Goal: Task Accomplishment & Management: Complete application form

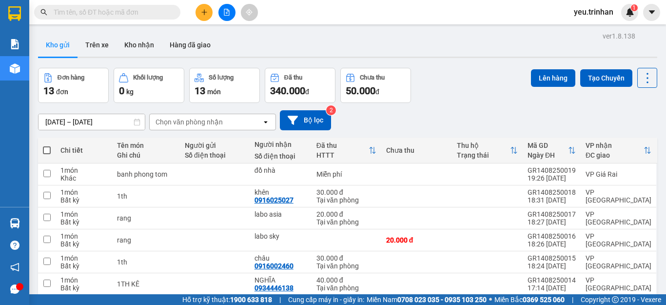
click at [44, 149] on span at bounding box center [47, 150] width 8 height 8
click at [47, 145] on input "checkbox" at bounding box center [47, 145] width 0 height 0
checkbox input "true"
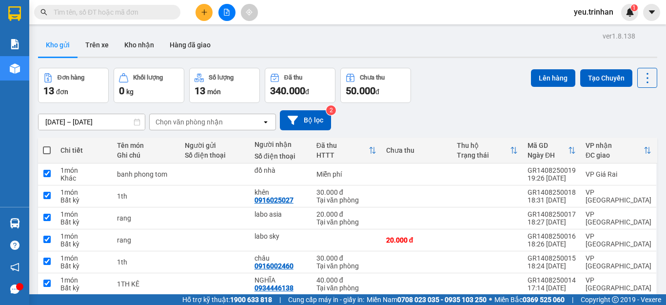
checkbox input "true"
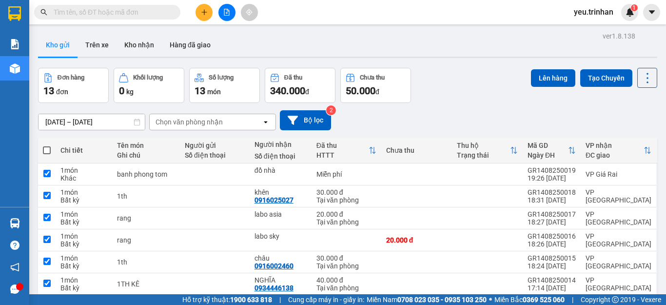
checkbox input "true"
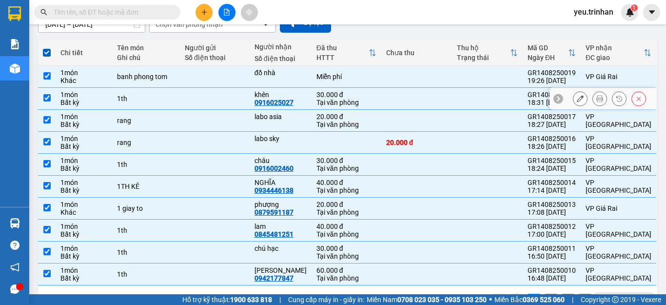
scroll to position [129, 0]
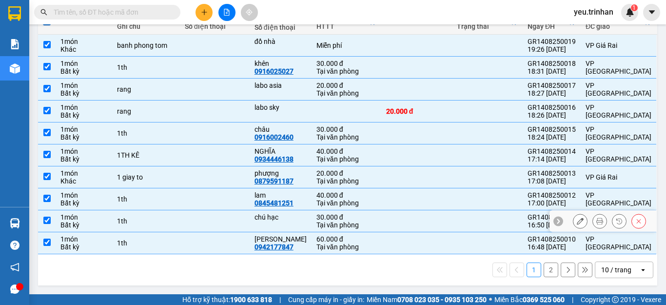
click at [46, 223] on input "checkbox" at bounding box center [46, 219] width 7 height 7
checkbox input "false"
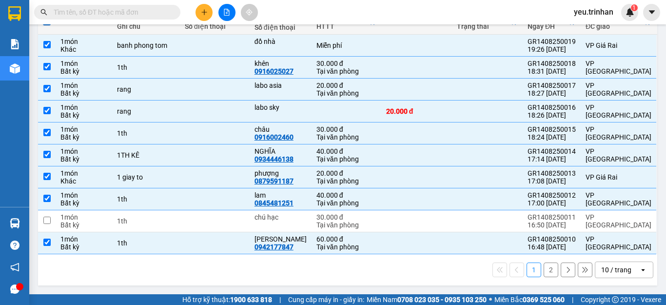
scroll to position [0, 0]
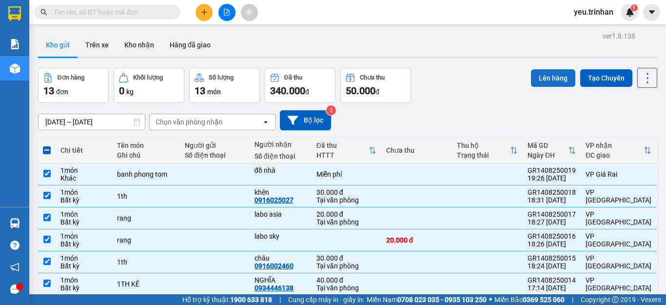
click at [549, 73] on button "Lên hàng" at bounding box center [553, 78] width 44 height 18
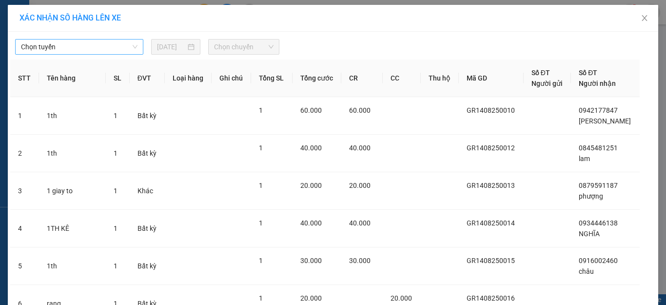
click at [76, 50] on span "Chọn tuyến" at bounding box center [79, 46] width 116 height 15
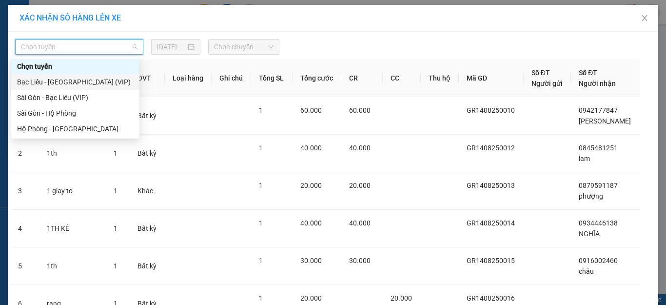
drag, startPoint x: 55, startPoint y: 81, endPoint x: 201, endPoint y: 61, distance: 147.0
click at [56, 81] on div "Bạc Liêu - Sài Gòn (VIP)" at bounding box center [75, 81] width 116 height 11
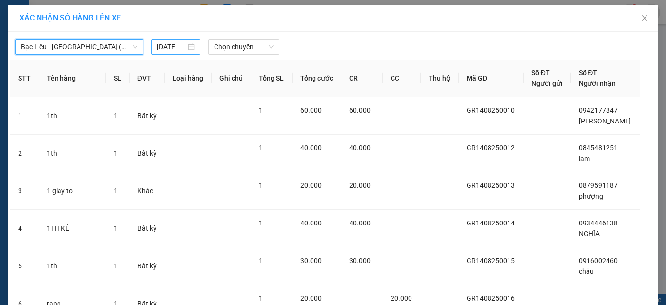
click at [157, 44] on input "15/08/2025" at bounding box center [171, 46] width 28 height 11
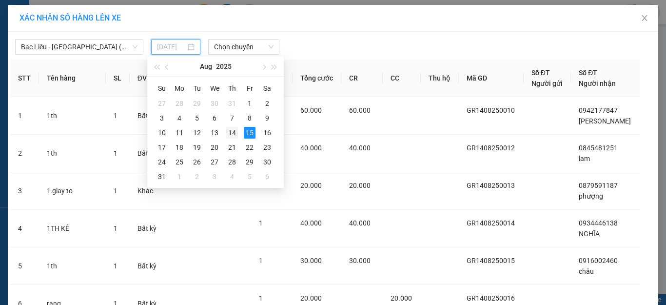
click at [231, 133] on div "14" at bounding box center [232, 133] width 12 height 12
type input "14/08/2025"
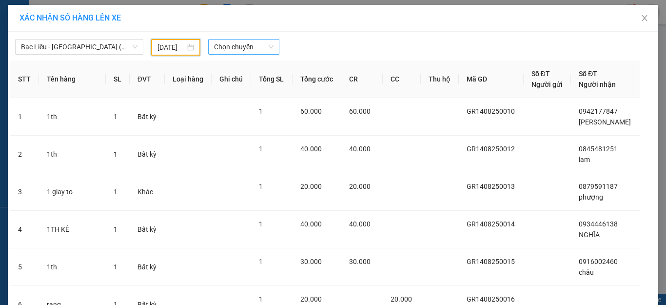
click at [235, 52] on span "Chọn chuyến" at bounding box center [244, 46] width 60 height 15
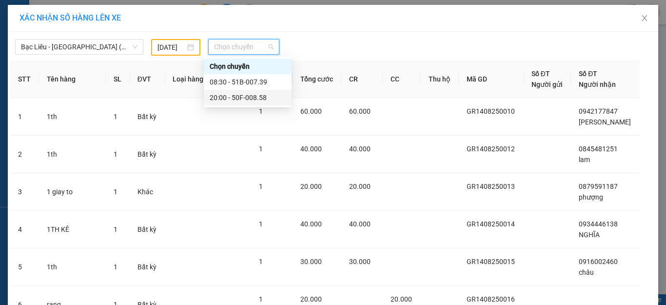
click at [222, 93] on div "20:00 - 50F-008.58" at bounding box center [248, 97] width 76 height 11
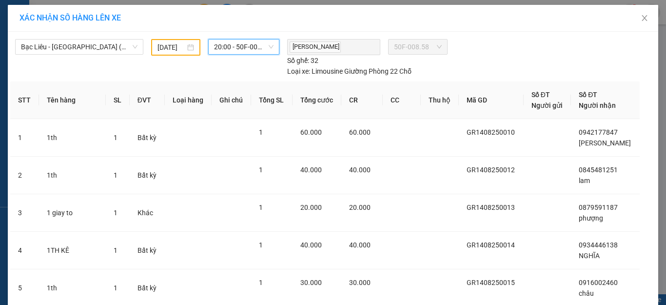
scroll to position [223, 0]
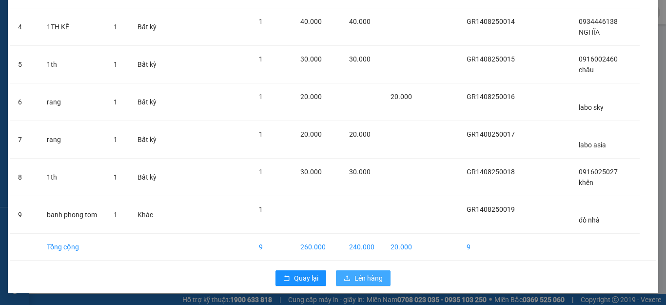
click at [344, 280] on icon "upload" at bounding box center [347, 277] width 6 height 5
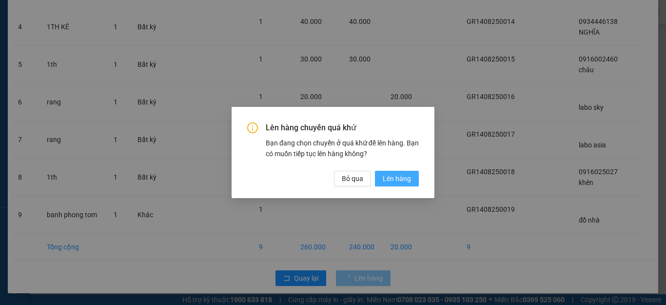
click at [395, 180] on span "Lên hàng" at bounding box center [396, 178] width 28 height 11
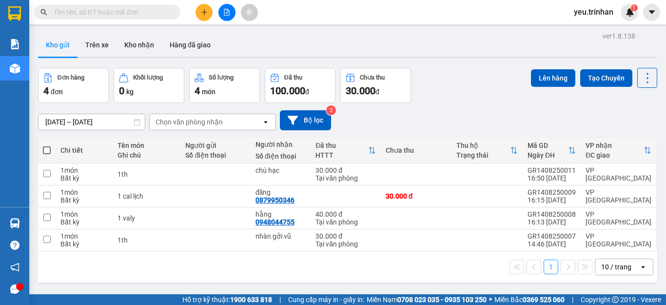
click at [46, 149] on span at bounding box center [47, 150] width 8 height 8
click at [47, 145] on input "checkbox" at bounding box center [47, 145] width 0 height 0
checkbox input "true"
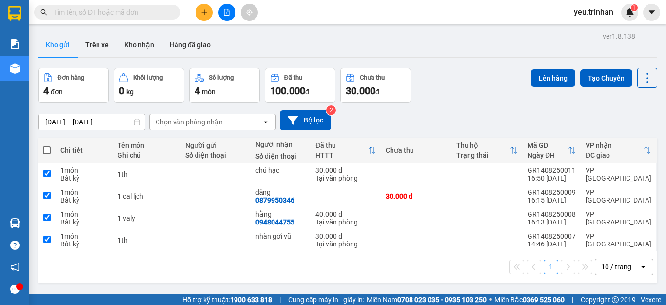
checkbox input "true"
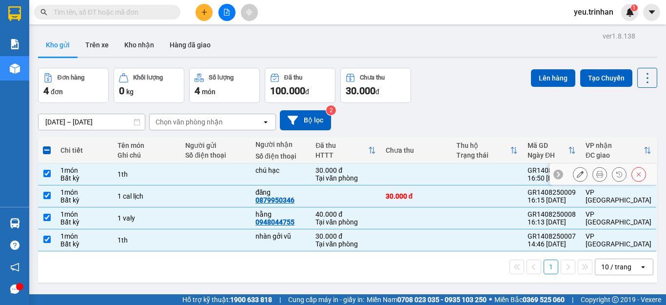
click at [47, 175] on input "checkbox" at bounding box center [46, 173] width 7 height 7
checkbox input "false"
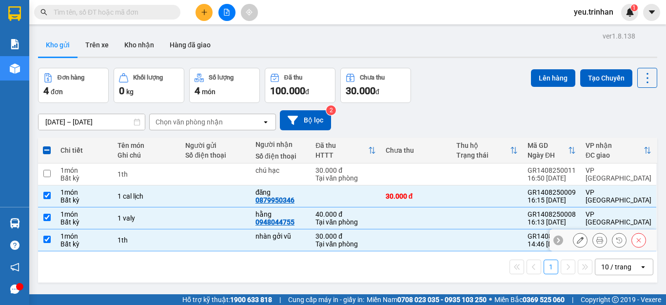
click at [48, 234] on td at bounding box center [47, 240] width 18 height 22
checkbox input "false"
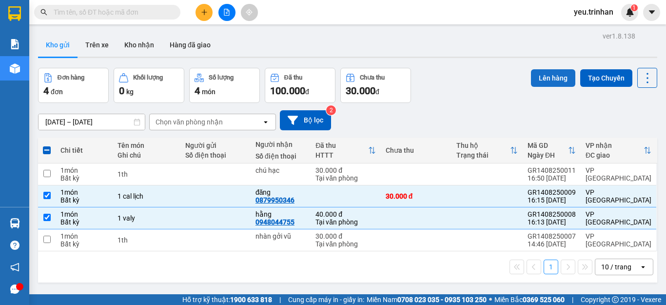
click at [558, 83] on button "Lên hàng" at bounding box center [553, 78] width 44 height 18
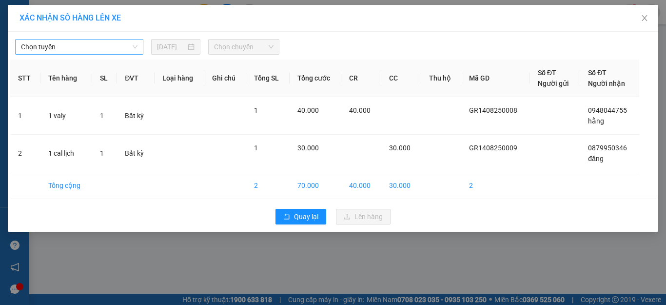
click at [70, 47] on span "Chọn tuyến" at bounding box center [79, 46] width 116 height 15
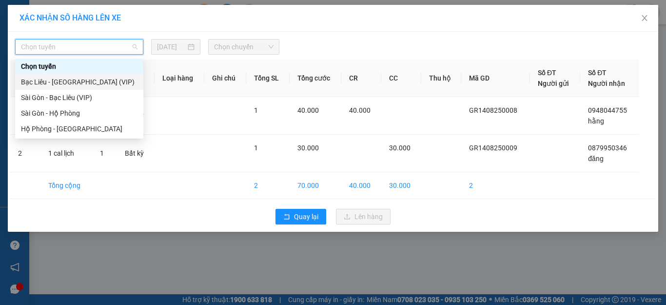
click at [59, 78] on div "Bạc Liêu - Sài Gòn (VIP)" at bounding box center [79, 81] width 116 height 11
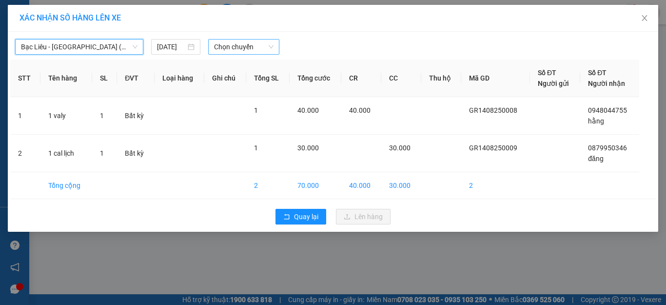
click at [242, 50] on span "Chọn chuyến" at bounding box center [244, 46] width 60 height 15
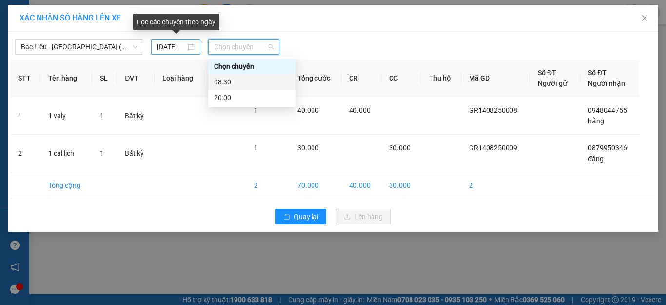
click at [161, 41] on div "15/08/2025" at bounding box center [175, 47] width 49 height 16
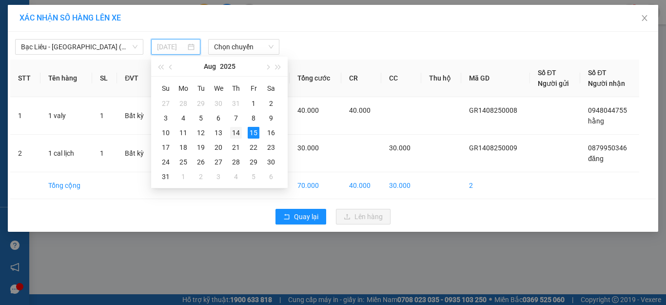
click at [233, 132] on div "14" at bounding box center [236, 133] width 12 height 12
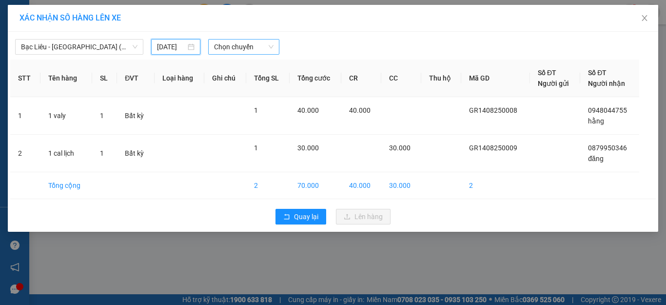
type input "14/08/2025"
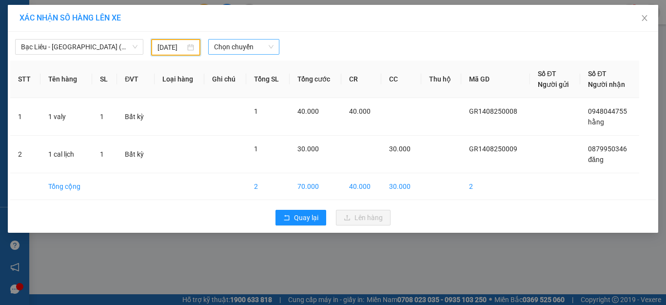
click at [229, 44] on span "Chọn chuyến" at bounding box center [244, 46] width 60 height 15
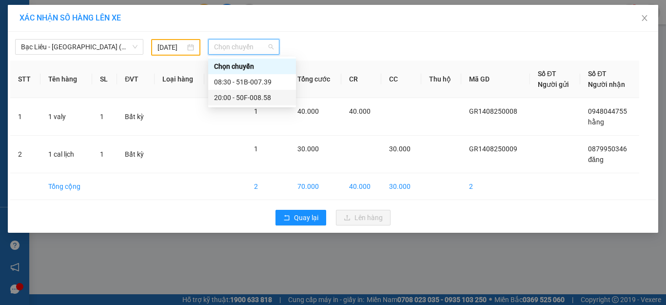
click at [223, 94] on div "20:00 - 50F-008.58" at bounding box center [252, 97] width 76 height 11
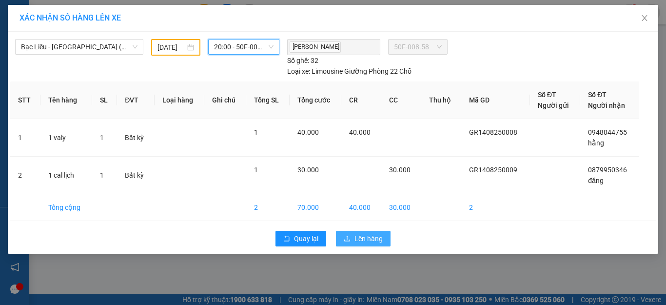
click at [370, 245] on button "Lên hàng" at bounding box center [363, 238] width 55 height 16
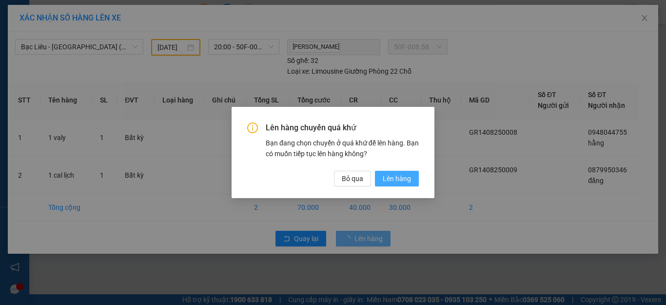
click at [401, 175] on span "Lên hàng" at bounding box center [396, 178] width 28 height 11
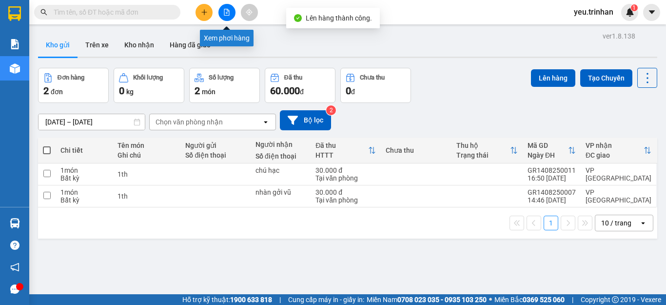
click at [225, 15] on icon "file-add" at bounding box center [226, 12] width 7 height 7
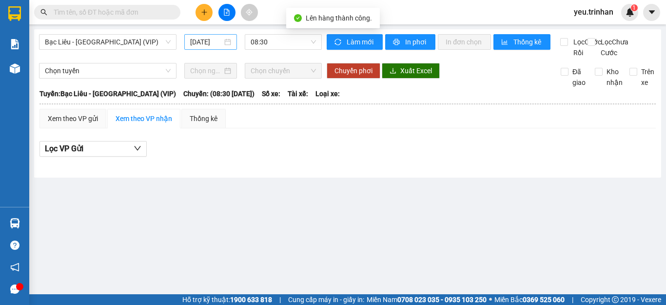
click at [200, 48] on div "15/08/2025" at bounding box center [210, 42] width 53 height 16
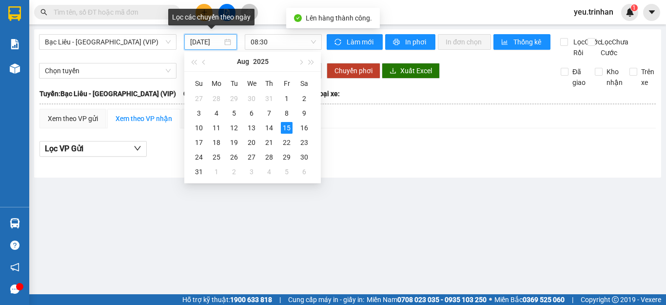
click at [204, 44] on input "15/08/2025" at bounding box center [206, 42] width 32 height 11
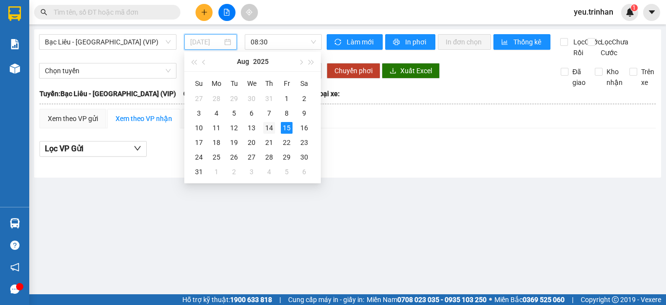
click at [269, 126] on div "14" at bounding box center [269, 128] width 12 height 12
type input "14/08/2025"
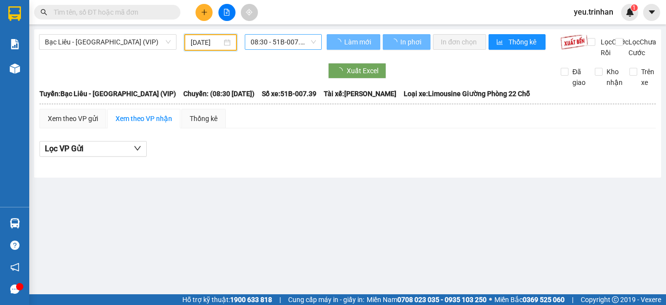
click at [273, 44] on span "08:30 - 51B-007.39" at bounding box center [282, 42] width 65 height 15
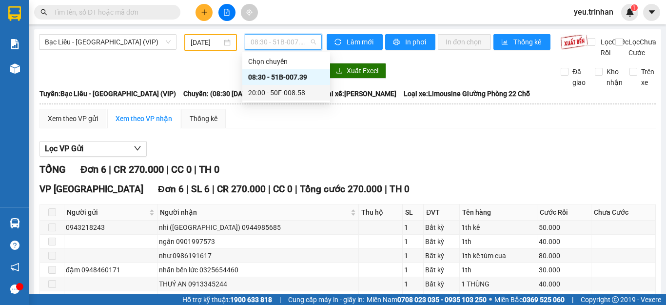
click at [260, 88] on div "20:00 - 50F-008.58" at bounding box center [286, 92] width 76 height 11
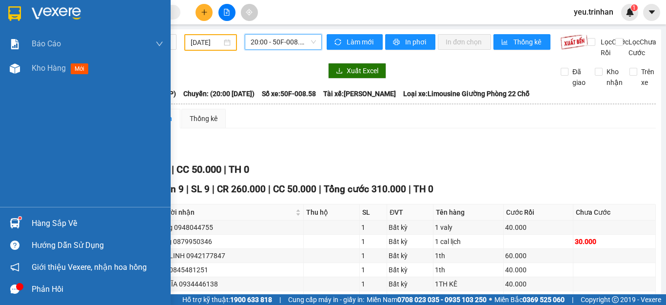
click at [20, 12] on img at bounding box center [14, 13] width 13 height 15
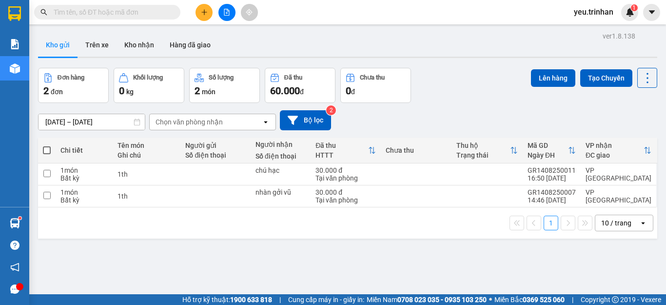
click at [49, 148] on span at bounding box center [47, 150] width 8 height 8
click at [47, 145] on input "checkbox" at bounding box center [47, 145] width 0 height 0
checkbox input "true"
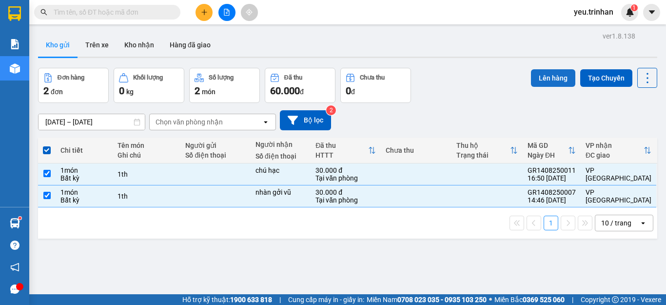
click at [540, 82] on button "Lên hàng" at bounding box center [553, 78] width 44 height 18
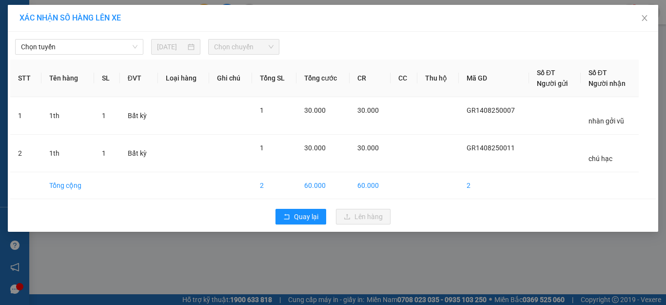
click at [50, 56] on div "Chọn tuyến 15/08/2025 Chọn chuyến STT Tên hàng SL ĐVT Loại hàng Ghi chú Tổng SL…" at bounding box center [333, 132] width 650 height 200
click at [68, 47] on span "Chọn tuyến" at bounding box center [79, 46] width 116 height 15
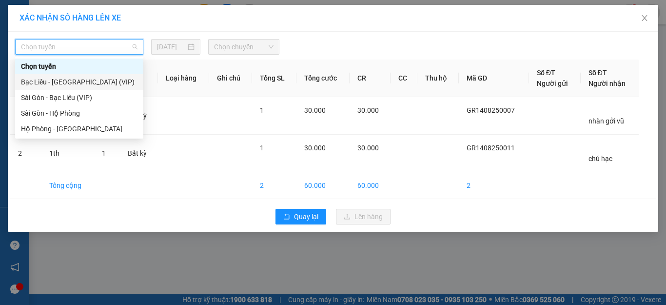
click at [54, 82] on div "Bạc Liêu - Sài Gòn (VIP)" at bounding box center [79, 81] width 116 height 11
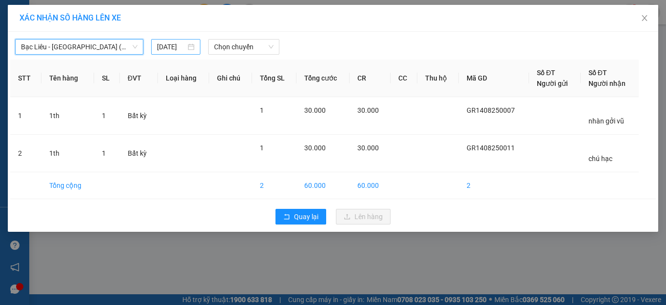
click at [168, 45] on input "15/08/2025" at bounding box center [171, 46] width 28 height 11
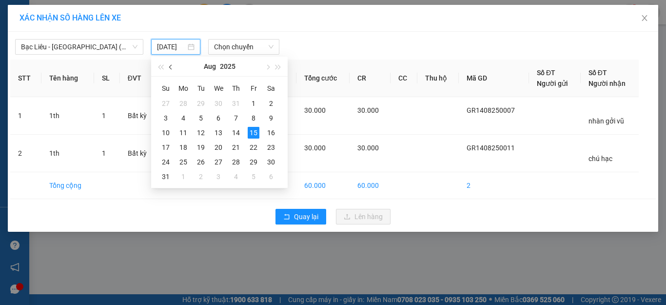
click at [169, 64] on button "button" at bounding box center [171, 66] width 11 height 19
click at [198, 130] on div "15" at bounding box center [201, 133] width 12 height 12
type input "15/07/2025"
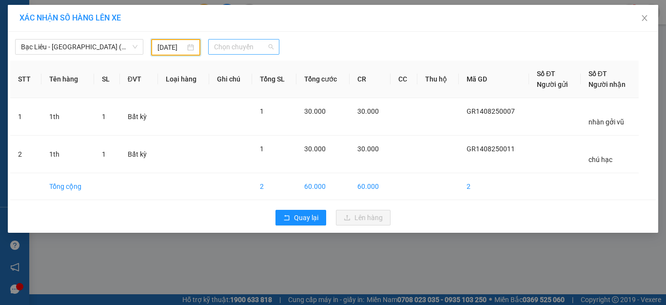
click at [238, 46] on span "Chọn chuyến" at bounding box center [244, 46] width 60 height 15
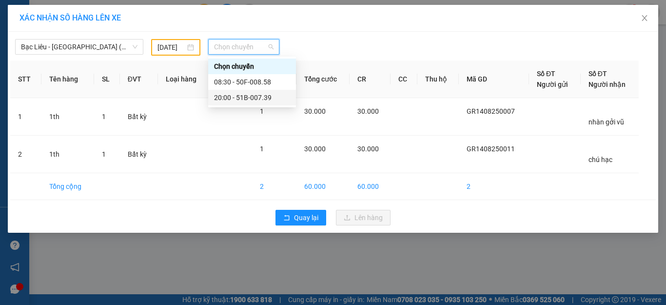
click at [226, 95] on div "20:00 - 51B-007.39" at bounding box center [252, 97] width 76 height 11
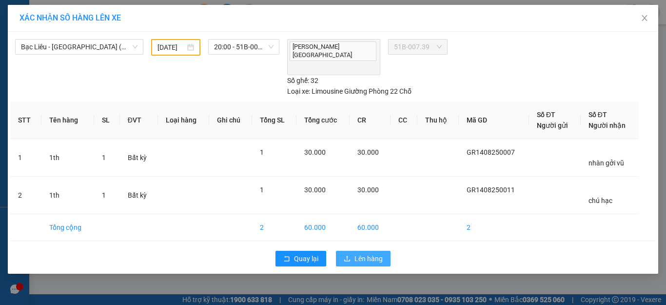
click at [352, 250] on button "Lên hàng" at bounding box center [363, 258] width 55 height 16
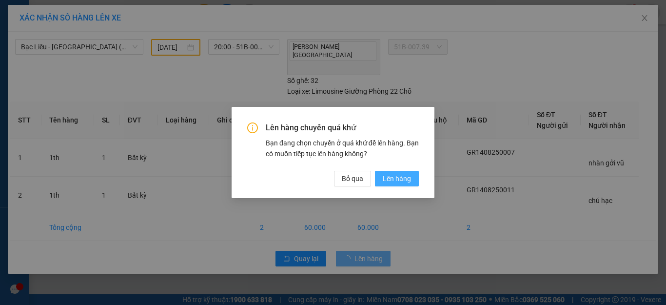
click at [391, 176] on span "Lên hàng" at bounding box center [396, 178] width 28 height 11
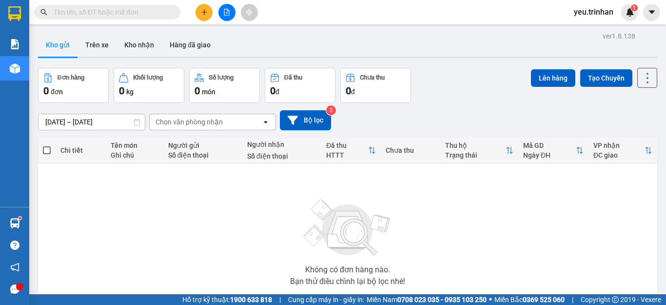
drag, startPoint x: 243, startPoint y: 190, endPoint x: 191, endPoint y: 0, distance: 196.3
click at [243, 189] on div "Không có đơn hàng nào. Bạn thử điều chỉnh lại bộ lọc nhé!" at bounding box center [347, 239] width 609 height 146
click at [206, 8] on button at bounding box center [203, 12] width 17 height 17
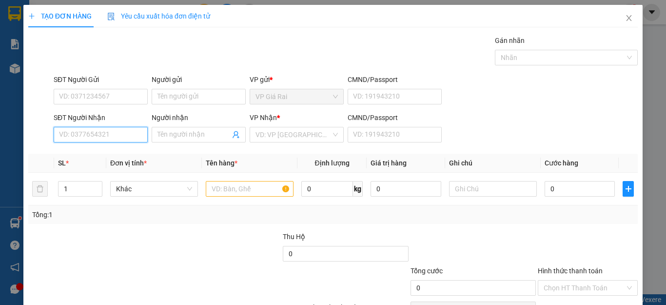
click at [108, 138] on input "SĐT Người Nhận" at bounding box center [101, 135] width 94 height 16
type input "0938777368"
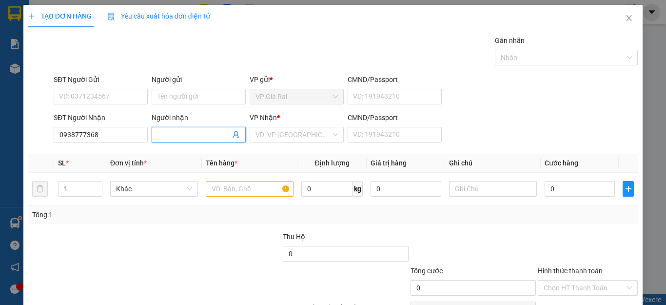
click at [170, 132] on input "Người nhận" at bounding box center [193, 134] width 73 height 11
type input "thơ"
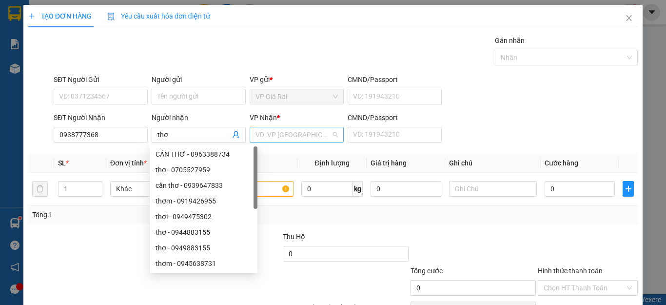
click at [275, 128] on input "search" at bounding box center [293, 134] width 76 height 15
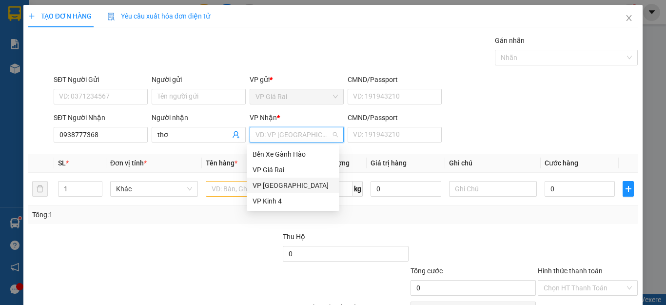
click at [269, 180] on div "VP Sài Gòn" at bounding box center [292, 185] width 81 height 11
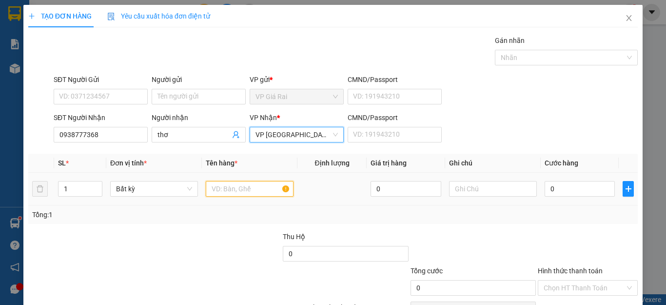
click at [221, 191] on input "text" at bounding box center [250, 189] width 88 height 16
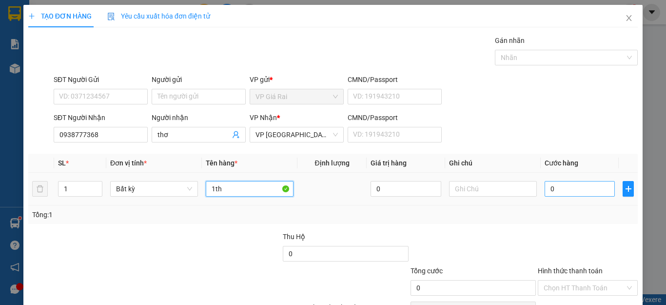
type input "1th"
click at [557, 182] on input "0" at bounding box center [579, 189] width 70 height 16
type input "4"
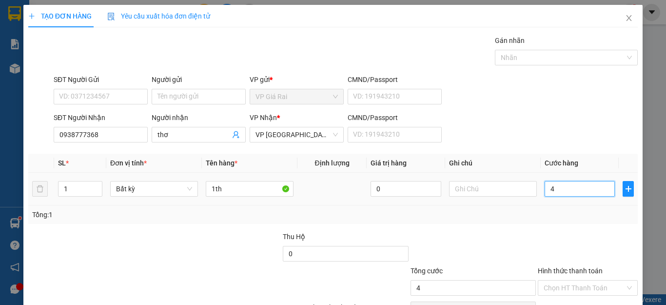
type input "40"
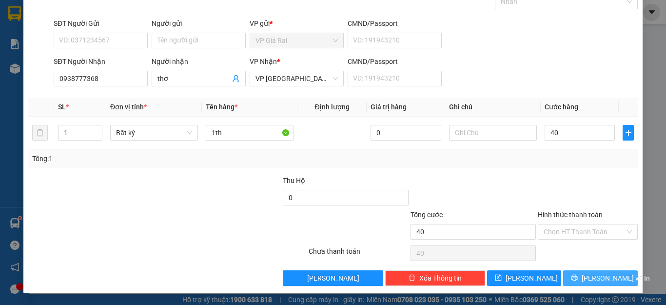
type input "40.000"
click at [576, 283] on button "Lưu và In" at bounding box center [600, 278] width 75 height 16
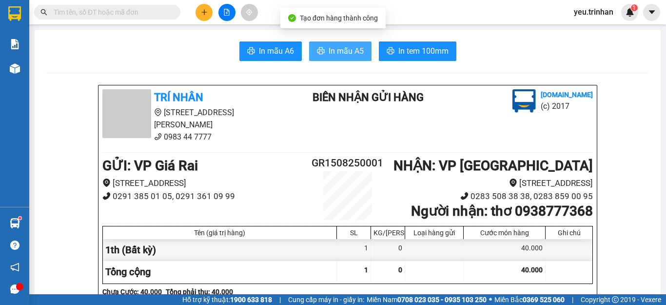
click at [341, 50] on span "In mẫu A5" at bounding box center [345, 51] width 35 height 12
click at [223, 12] on button at bounding box center [226, 12] width 17 height 17
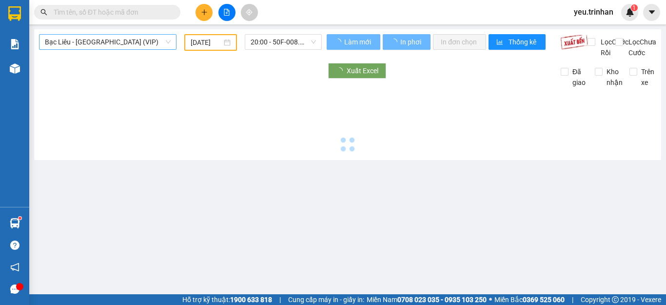
type input "15/08/2025"
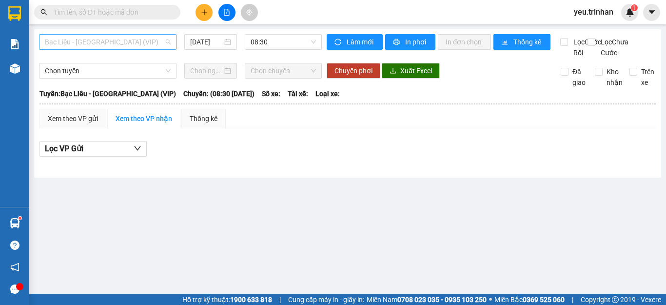
click at [92, 41] on span "Bạc Liêu - Sài Gòn (VIP)" at bounding box center [108, 42] width 126 height 15
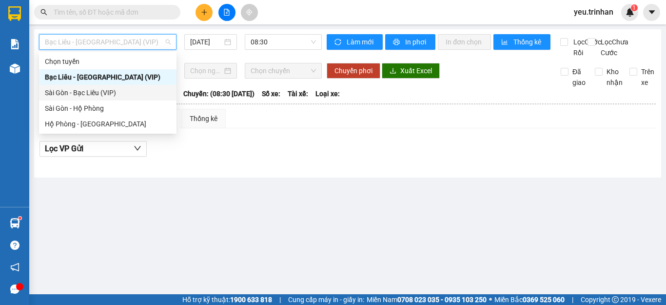
click at [61, 94] on div "Sài Gòn - Bạc Liêu (VIP)" at bounding box center [108, 92] width 126 height 11
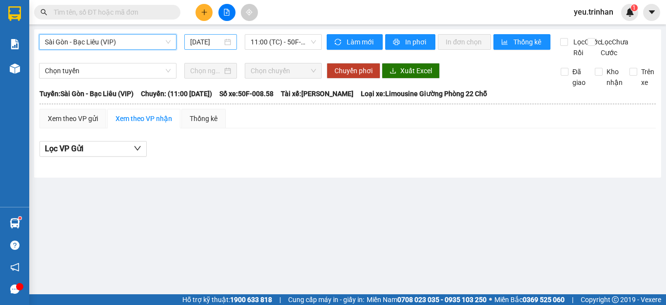
click at [210, 40] on input "15/08/2025" at bounding box center [206, 42] width 32 height 11
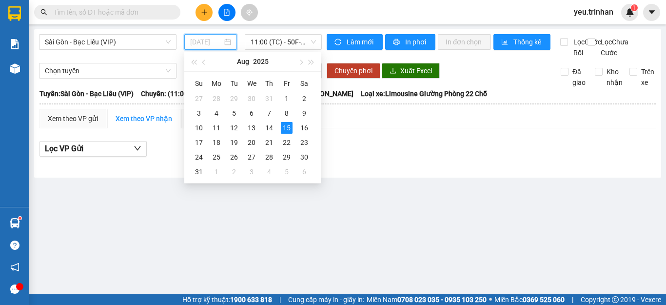
drag, startPoint x: 268, startPoint y: 126, endPoint x: 304, endPoint y: 64, distance: 71.6
click at [268, 126] on div "14" at bounding box center [269, 128] width 12 height 12
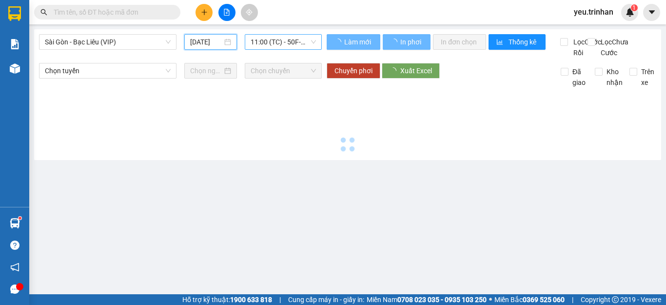
type input "14/08/2025"
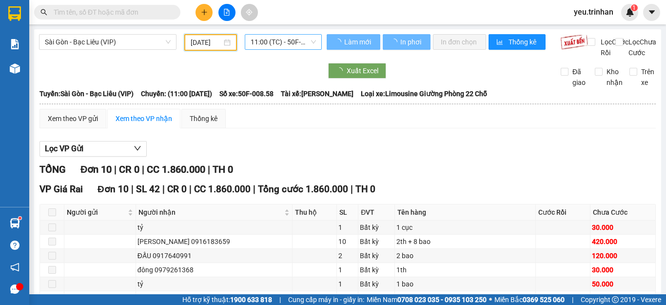
click at [283, 46] on span "11:00 (TC) - 50F-008.58" at bounding box center [282, 42] width 65 height 15
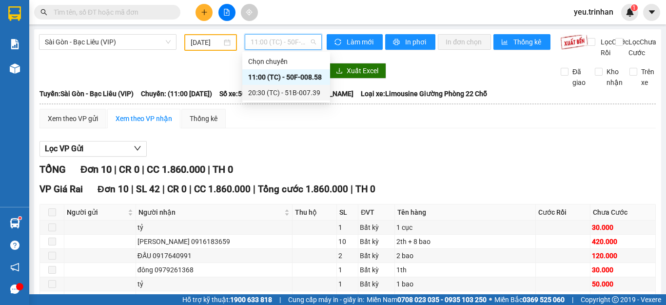
click at [263, 95] on div "20:30 (TC) - 51B-007.39" at bounding box center [286, 92] width 76 height 11
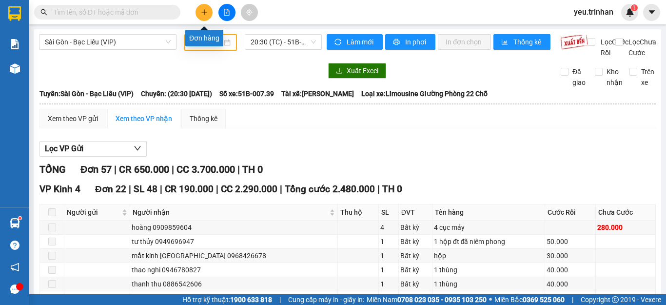
click at [203, 11] on icon "plus" at bounding box center [204, 12] width 7 height 7
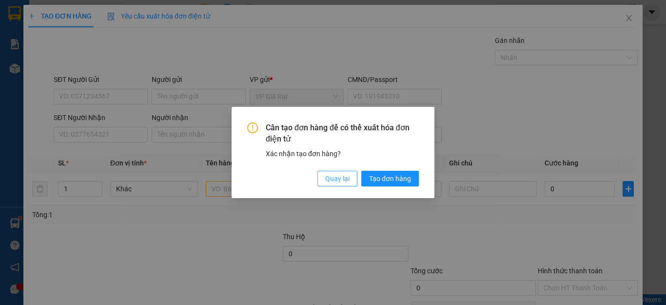
click at [336, 173] on span "Quay lại" at bounding box center [337, 178] width 24 height 11
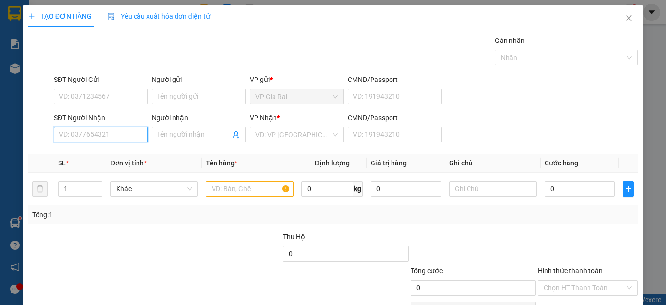
click at [114, 130] on input "SĐT Người Nhận" at bounding box center [101, 135] width 94 height 16
type input "0969073878"
click at [69, 152] on div "0969073878 - TRUNG" at bounding box center [99, 154] width 81 height 11
type input "TRUNG"
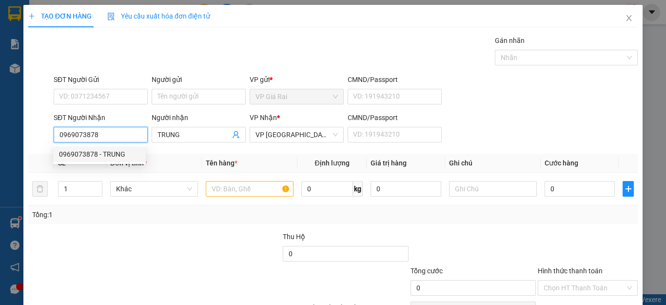
type input "50.000"
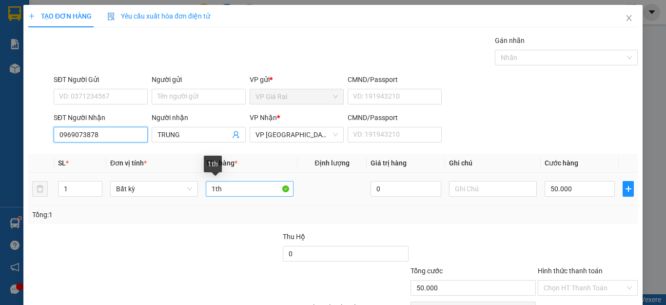
type input "0969073878"
click at [248, 189] on input "1th" at bounding box center [250, 189] width 88 height 16
type input "1th kê"
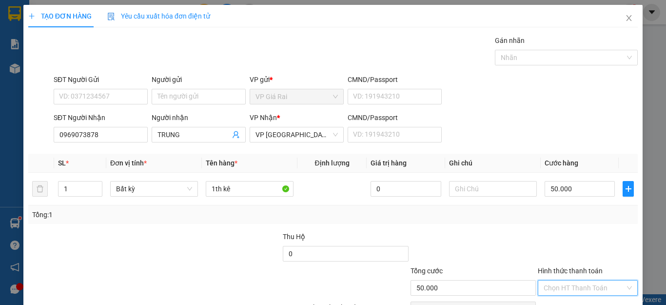
drag, startPoint x: 559, startPoint y: 225, endPoint x: 562, endPoint y: 256, distance: 31.3
click at [560, 280] on input "Hình thức thanh toán" at bounding box center [583, 287] width 81 height 15
drag, startPoint x: 562, startPoint y: 253, endPoint x: 587, endPoint y: 278, distance: 35.1
click at [564, 302] on div "Tại văn phòng" at bounding box center [580, 307] width 87 height 11
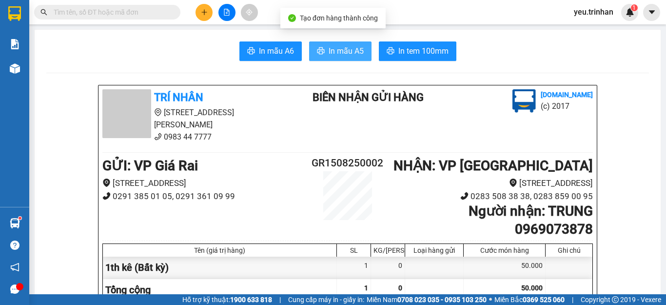
click at [336, 56] on span "In mẫu A5" at bounding box center [345, 51] width 35 height 12
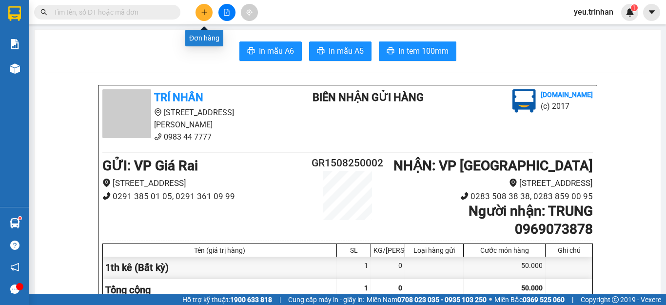
click at [207, 8] on button at bounding box center [203, 12] width 17 height 17
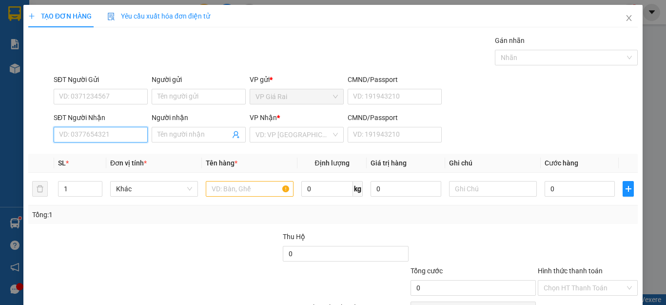
click at [94, 137] on input "SĐT Người Nhận" at bounding box center [101, 135] width 94 height 16
type input "0936951306"
drag, startPoint x: 90, startPoint y: 151, endPoint x: 85, endPoint y: 150, distance: 5.0
click at [85, 150] on div "0936951306 - LOAN" at bounding box center [99, 154] width 81 height 11
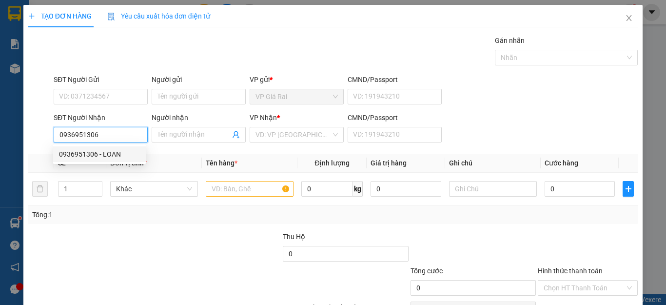
type input "LOAN"
type input "60.000"
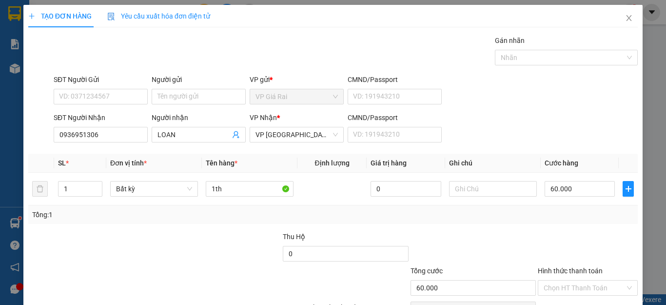
drag, startPoint x: 580, startPoint y: 232, endPoint x: 577, endPoint y: 239, distance: 7.4
click at [579, 280] on input "Hình thức thanh toán" at bounding box center [583, 287] width 81 height 15
click at [562, 299] on div "Tại văn phòng" at bounding box center [580, 307] width 98 height 16
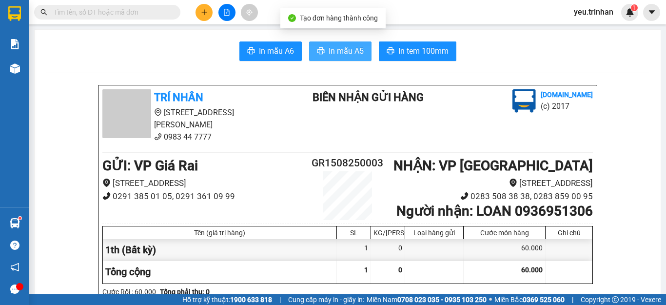
click at [345, 53] on span "In mẫu A5" at bounding box center [345, 51] width 35 height 12
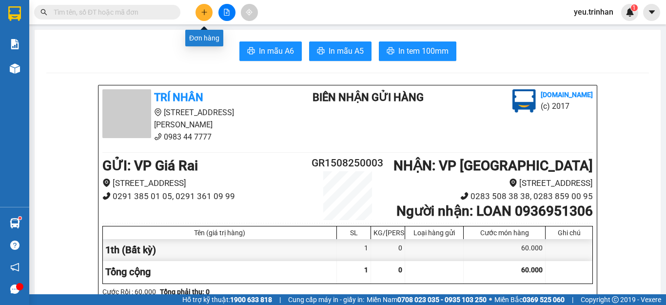
click at [201, 9] on icon "plus" at bounding box center [204, 12] width 7 height 7
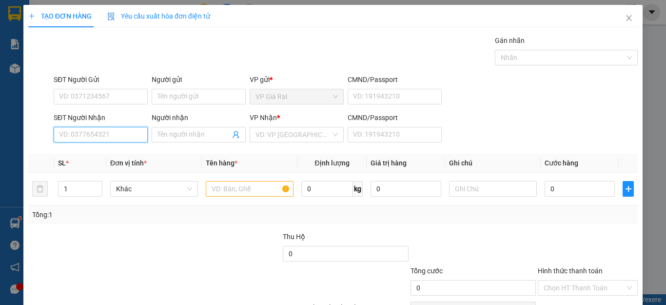
click at [88, 135] on input "SĐT Người Nhận" at bounding box center [101, 135] width 94 height 16
type input "0949393204"
click at [115, 156] on div "0949393204 - lê anh khoa" at bounding box center [107, 154] width 96 height 11
type input "lê anh khoa"
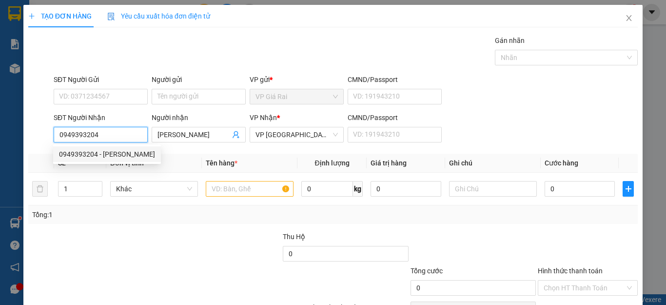
type input "50.000"
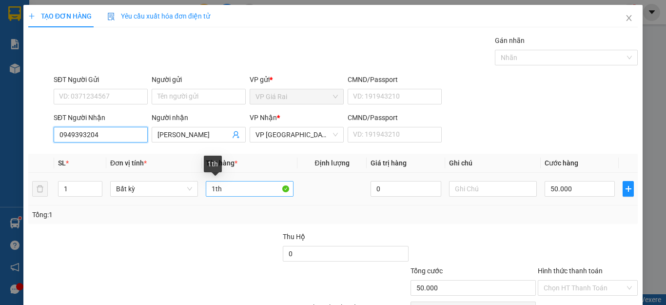
type input "0949393204"
click at [233, 190] on input "1th" at bounding box center [250, 189] width 88 height 16
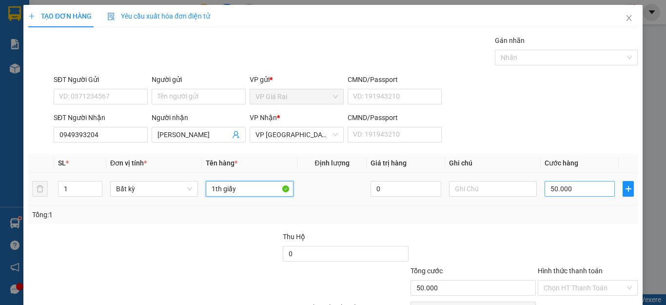
type input "1th giấy"
click at [577, 189] on input "50.000" at bounding box center [579, 189] width 70 height 16
type input "4"
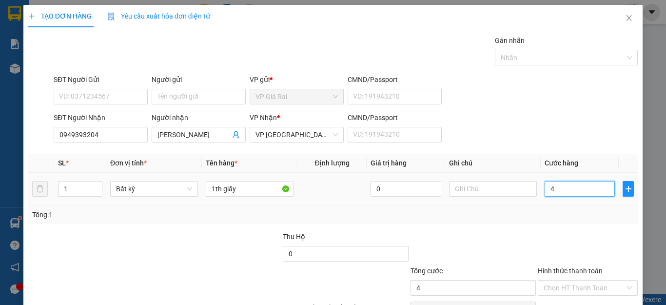
type input "40"
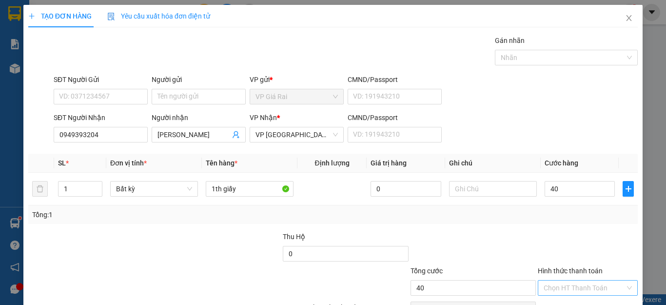
drag, startPoint x: 584, startPoint y: 234, endPoint x: 579, endPoint y: 236, distance: 5.4
click at [581, 280] on input "Hình thức thanh toán" at bounding box center [583, 287] width 81 height 15
drag, startPoint x: 546, startPoint y: 249, endPoint x: 590, endPoint y: 277, distance: 52.2
click at [548, 302] on div "Tại văn phòng" at bounding box center [580, 307] width 87 height 11
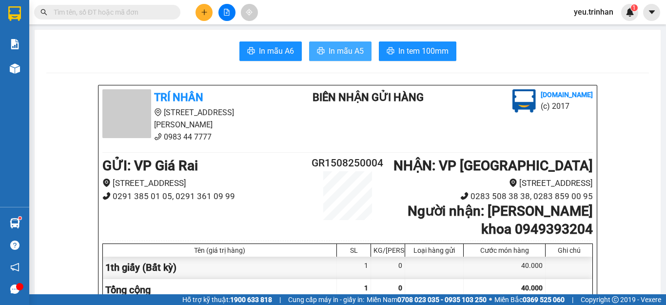
click at [354, 49] on span "In mẫu A5" at bounding box center [345, 51] width 35 height 12
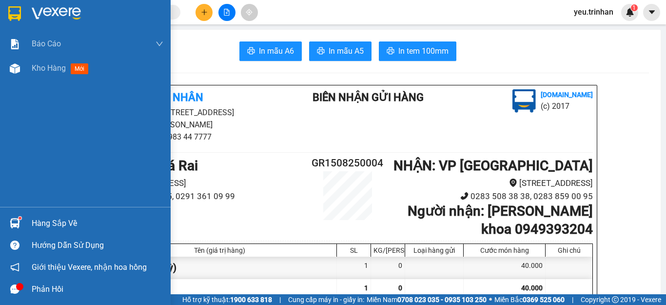
click at [7, 13] on div at bounding box center [14, 13] width 17 height 17
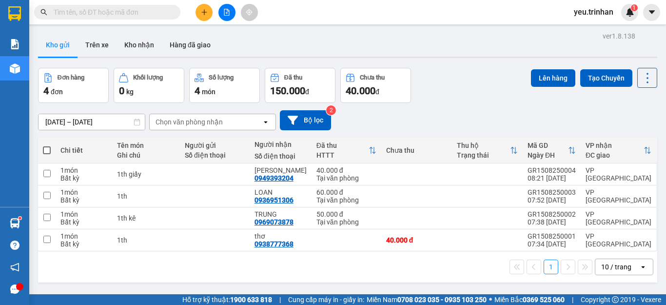
click at [48, 149] on span at bounding box center [47, 150] width 8 height 8
click at [47, 145] on input "checkbox" at bounding box center [47, 145] width 0 height 0
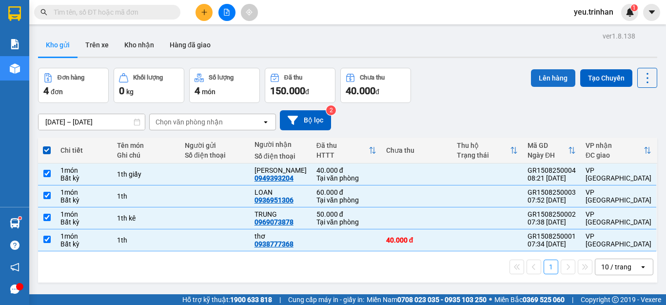
click at [531, 83] on button "Lên hàng" at bounding box center [553, 78] width 44 height 18
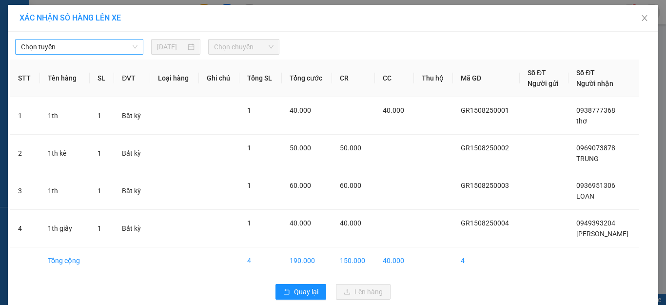
drag, startPoint x: 98, startPoint y: 47, endPoint x: 89, endPoint y: 55, distance: 12.4
click at [98, 47] on span "Chọn tuyến" at bounding box center [79, 46] width 116 height 15
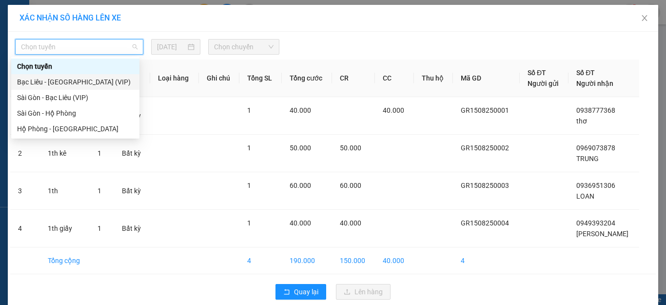
click at [50, 85] on div "Bạc Liêu - Sài Gòn (VIP)" at bounding box center [75, 81] width 116 height 11
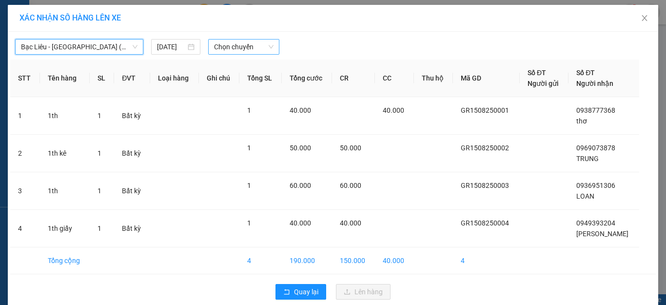
click at [231, 49] on span "Chọn chuyến" at bounding box center [244, 46] width 60 height 15
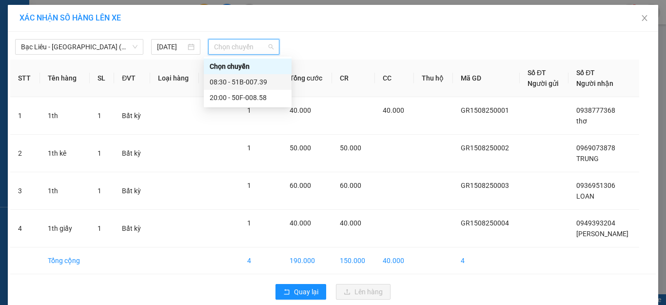
click at [227, 81] on div "08:30 - 51B-007.39" at bounding box center [248, 81] width 76 height 11
